Goal: Information Seeking & Learning: Learn about a topic

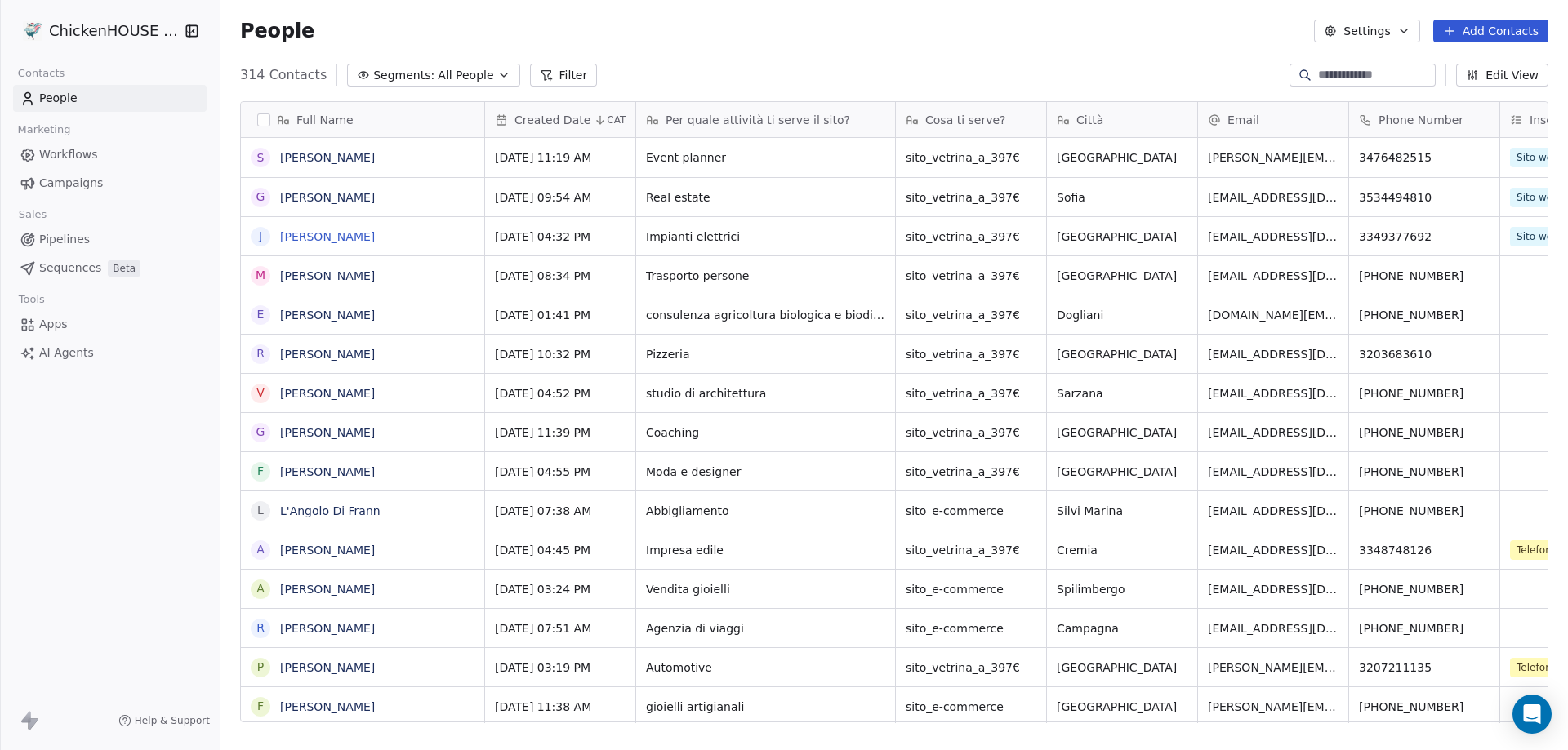
click at [309, 237] on link "[PERSON_NAME]" at bounding box center [328, 236] width 95 height 13
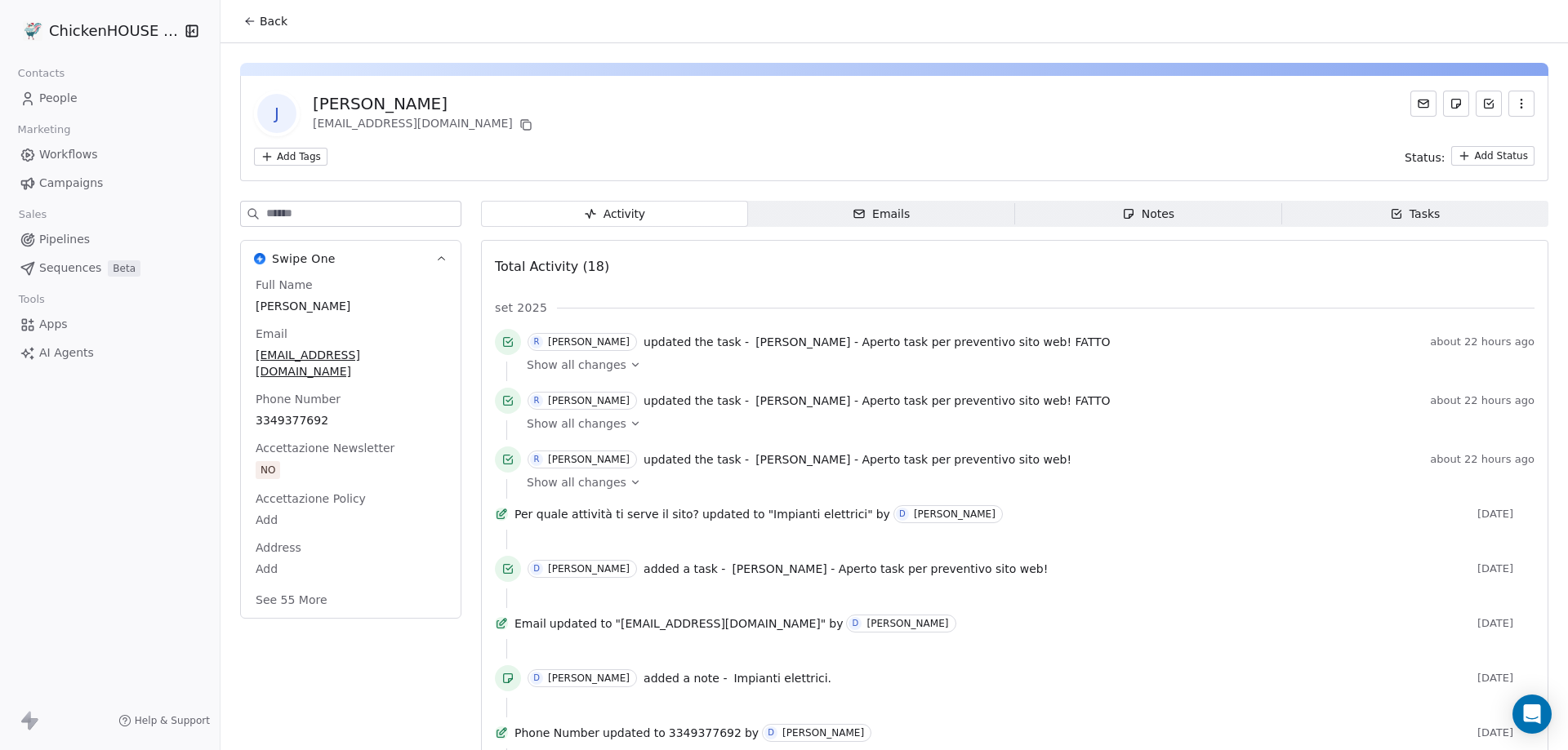
click at [1158, 216] on div "Notes" at bounding box center [1147, 214] width 52 height 17
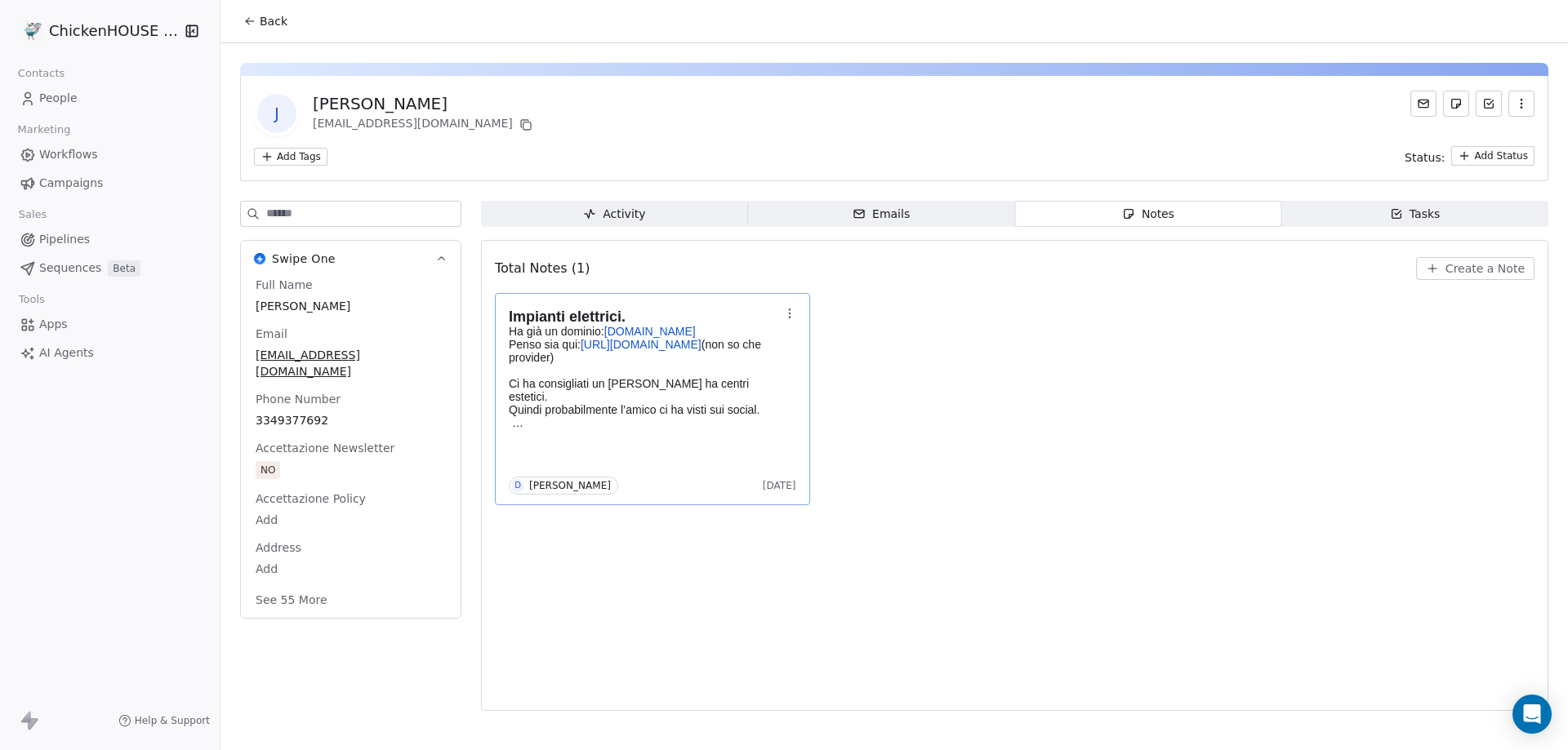
click at [618, 416] on p at bounding box center [643, 422] width 271 height 13
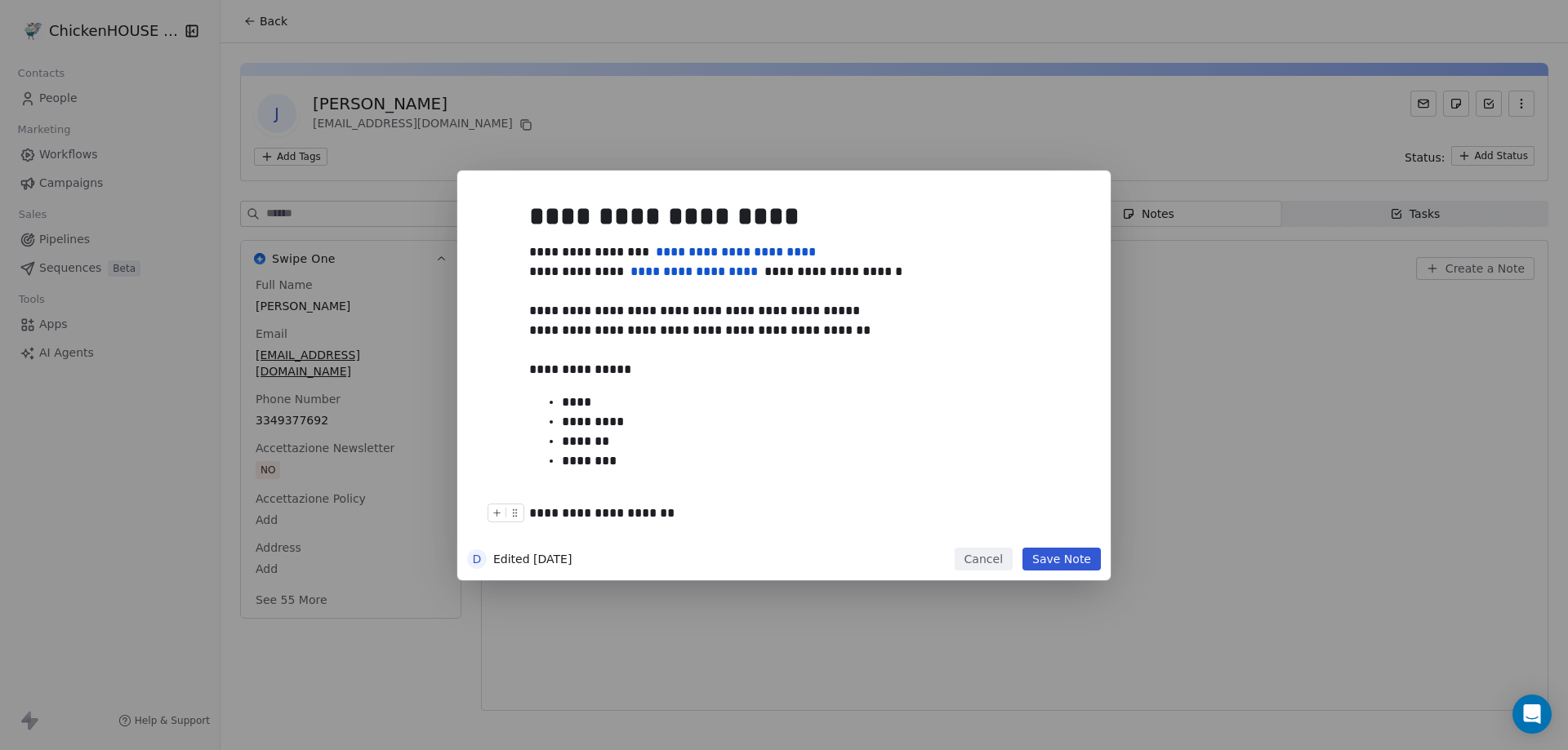
scroll to position [83, 0]
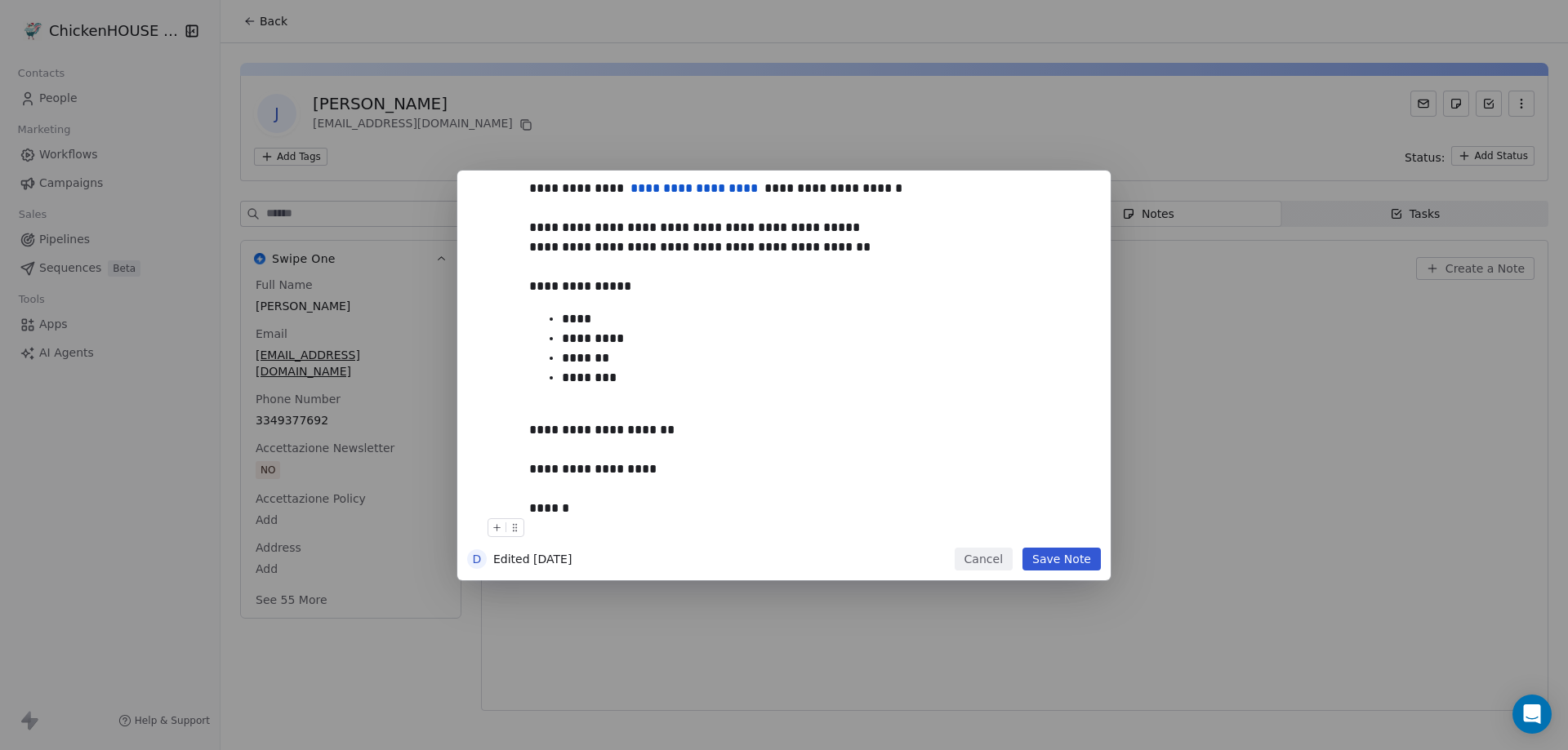
drag, startPoint x: 997, startPoint y: 563, endPoint x: 334, endPoint y: 574, distance: 663.1
click at [996, 562] on button "Cancel" at bounding box center [984, 558] width 58 height 23
